Goal: Information Seeking & Learning: Learn about a topic

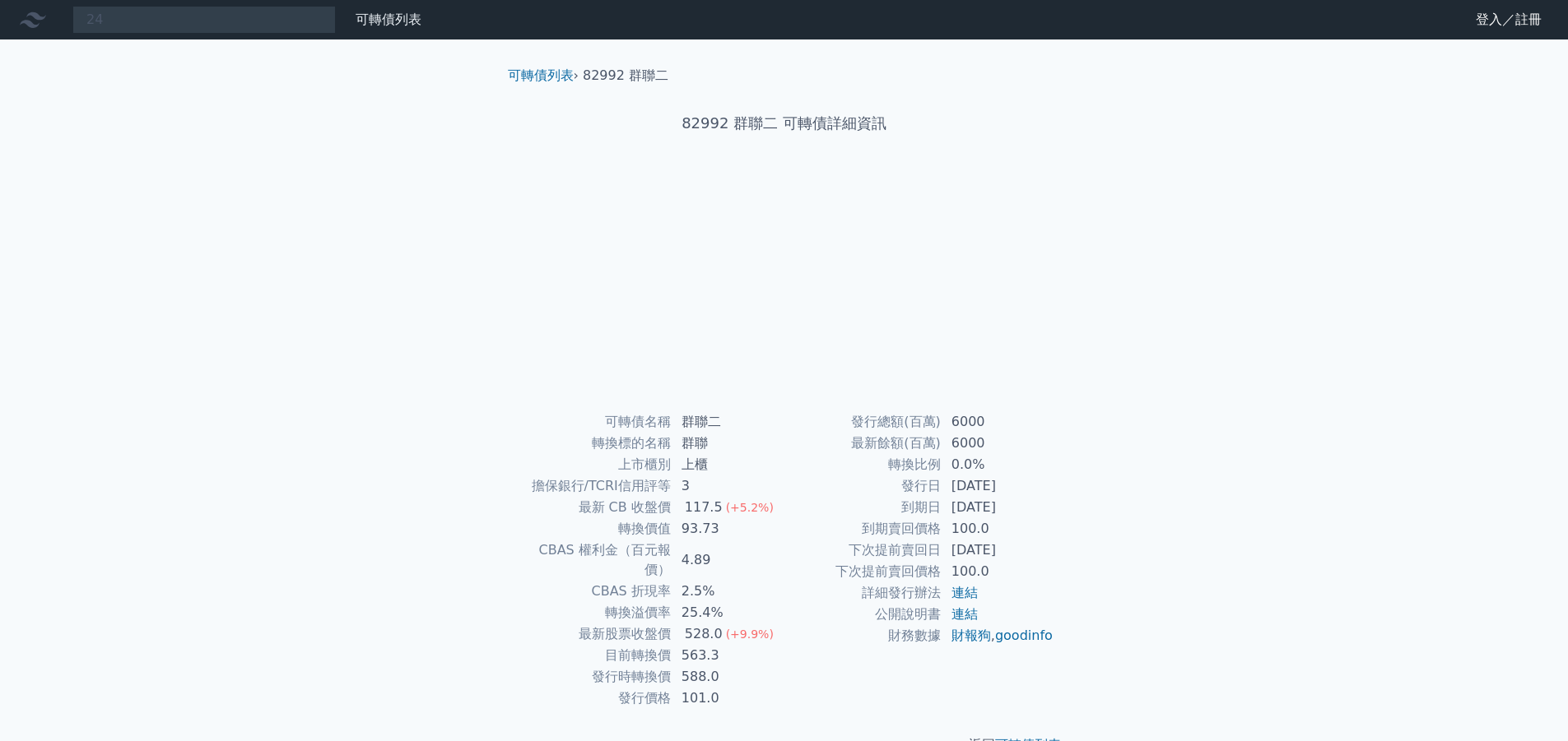
type input "2"
